Goal: Task Accomplishment & Management: Manage account settings

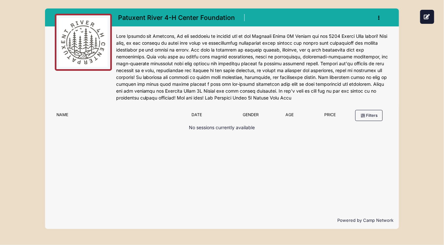
click at [379, 18] on icon "button" at bounding box center [380, 18] width 5 height 0
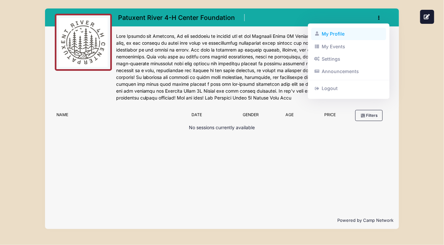
click at [335, 34] on link "My Profile" at bounding box center [348, 34] width 75 height 12
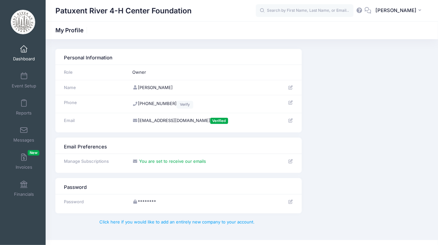
click at [22, 54] on link "Dashboard" at bounding box center [23, 53] width 31 height 23
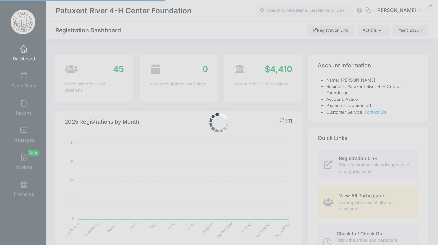
select select
